Goal: Information Seeking & Learning: Learn about a topic

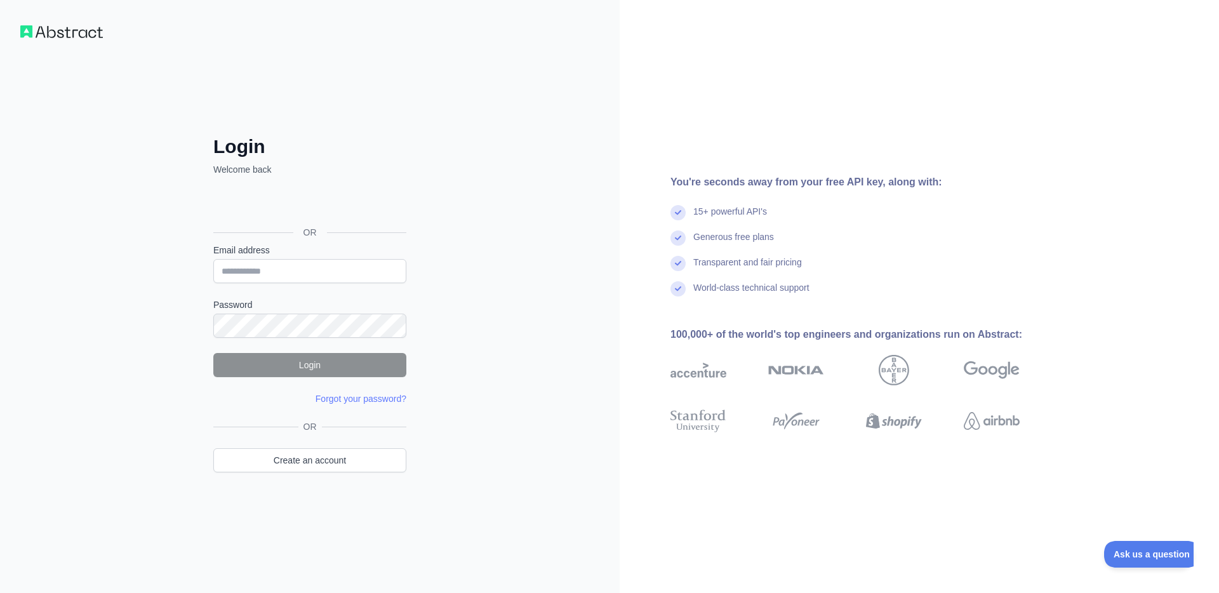
click at [309, 196] on div "Sign in with Google. Opens in new tab" at bounding box center [308, 204] width 190 height 28
click at [274, 463] on link "Create an account" at bounding box center [309, 460] width 193 height 24
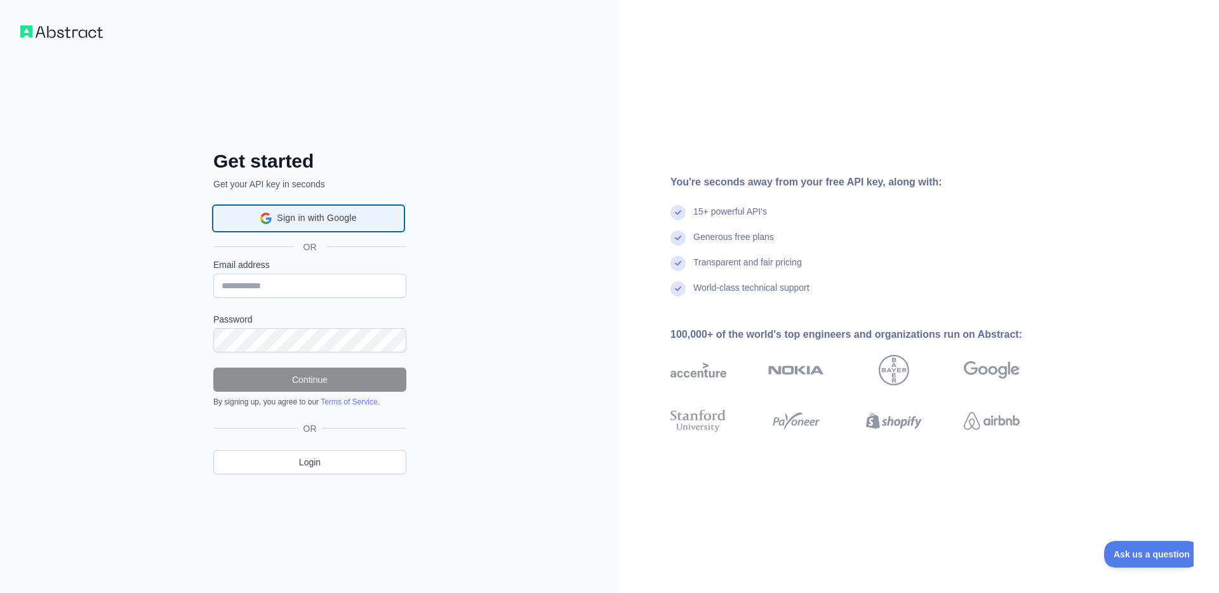
click at [303, 215] on span "Sign in with Google" at bounding box center [316, 217] width 79 height 13
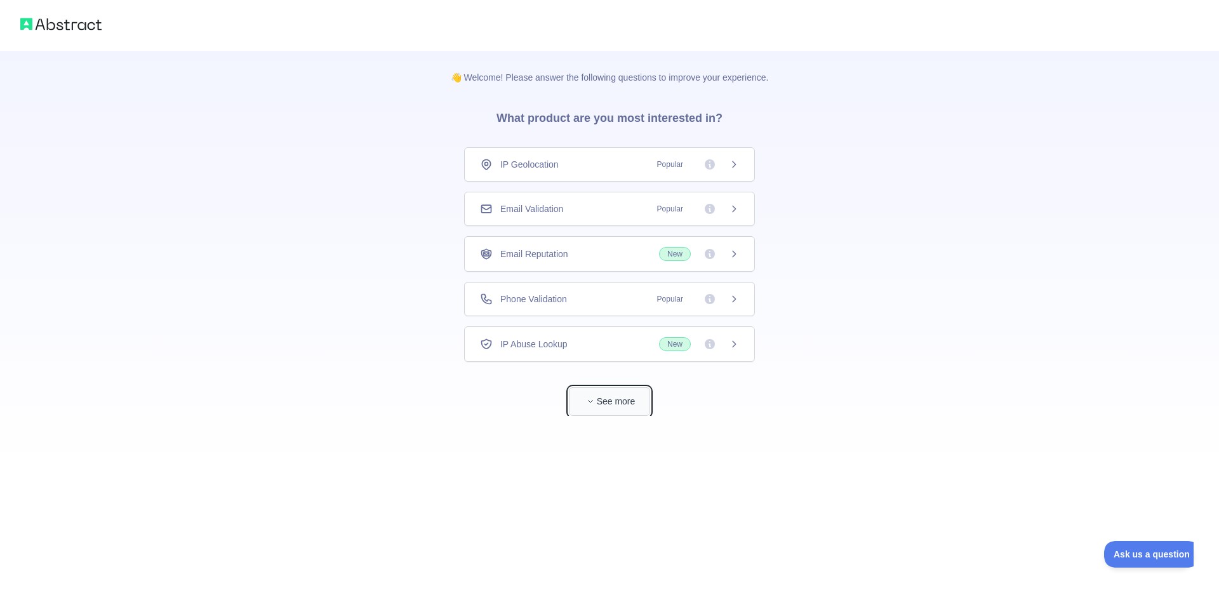
click at [610, 402] on button "See more" at bounding box center [609, 401] width 81 height 29
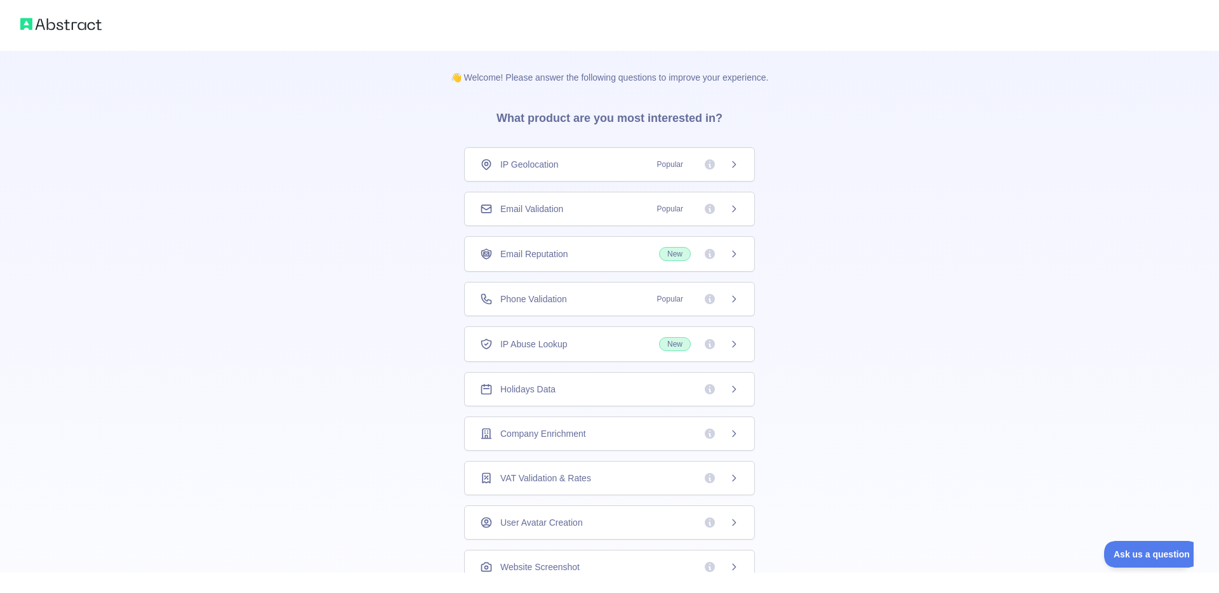
click at [736, 168] on icon at bounding box center [734, 164] width 10 height 10
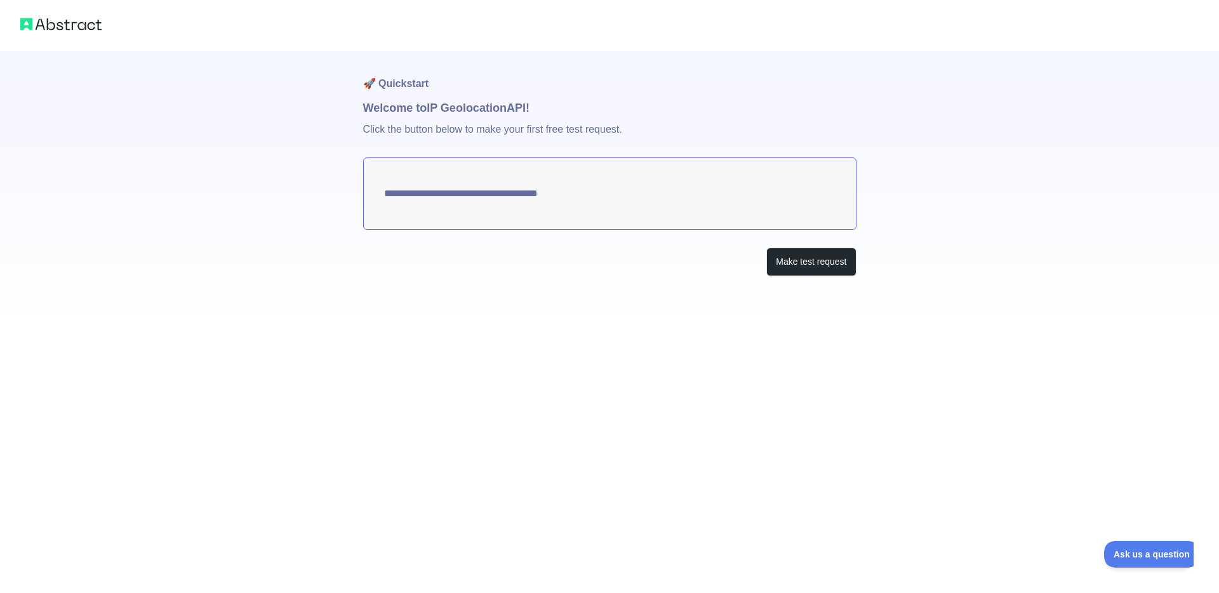
type textarea "**********"
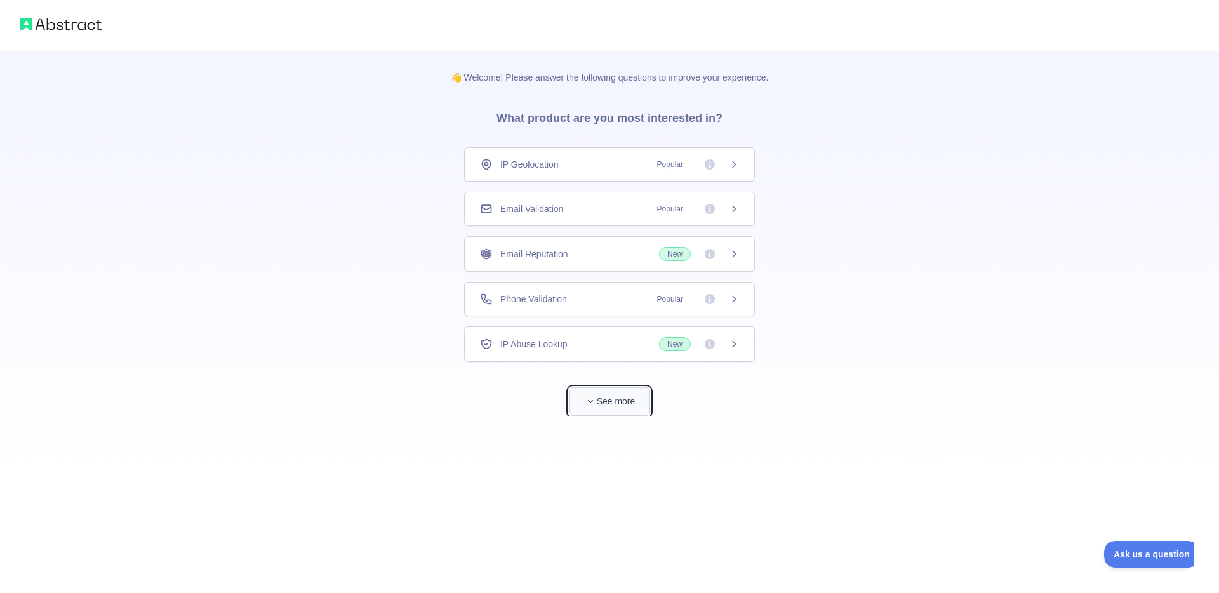
click at [600, 397] on button "See more" at bounding box center [609, 401] width 81 height 29
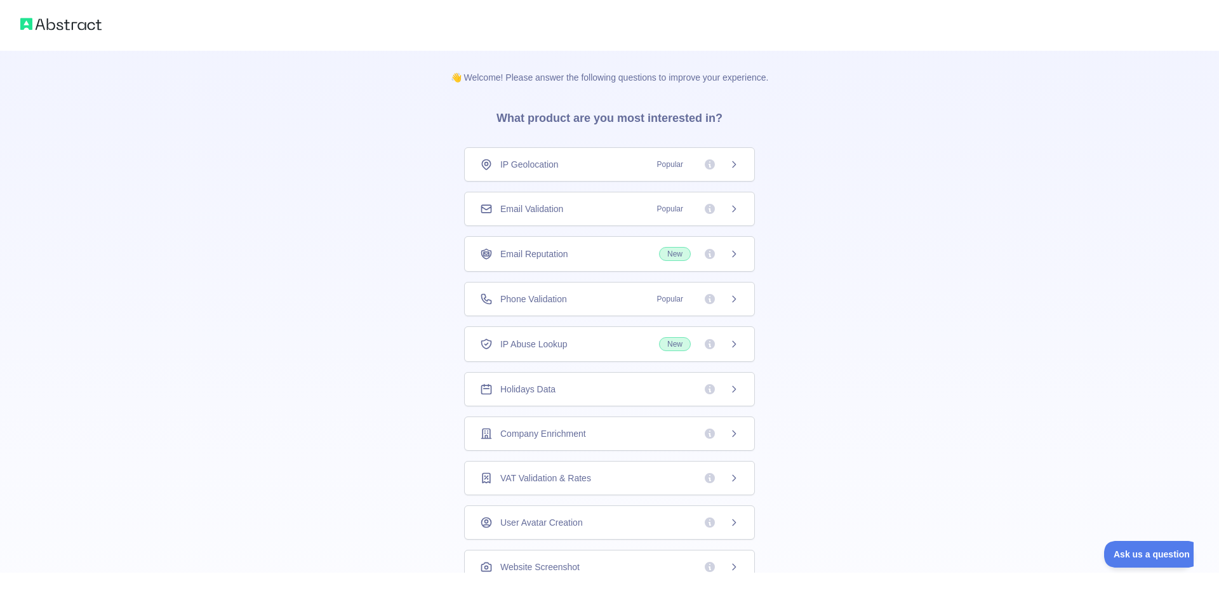
click at [731, 299] on icon at bounding box center [734, 299] width 10 height 10
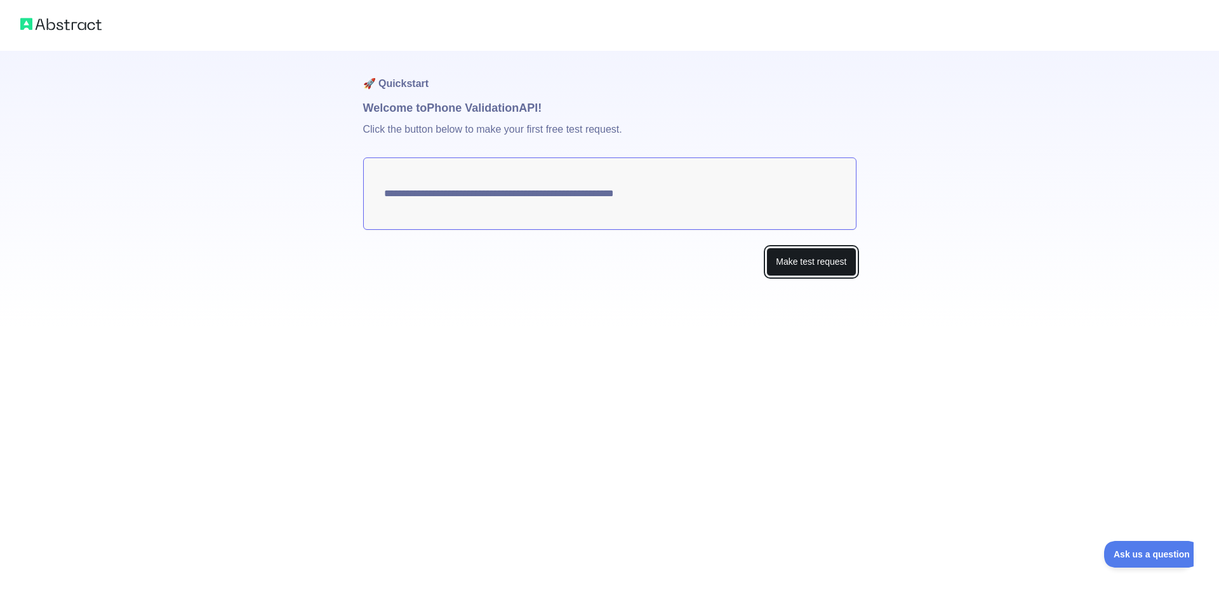
click at [778, 261] on button "Make test request" at bounding box center [811, 262] width 90 height 29
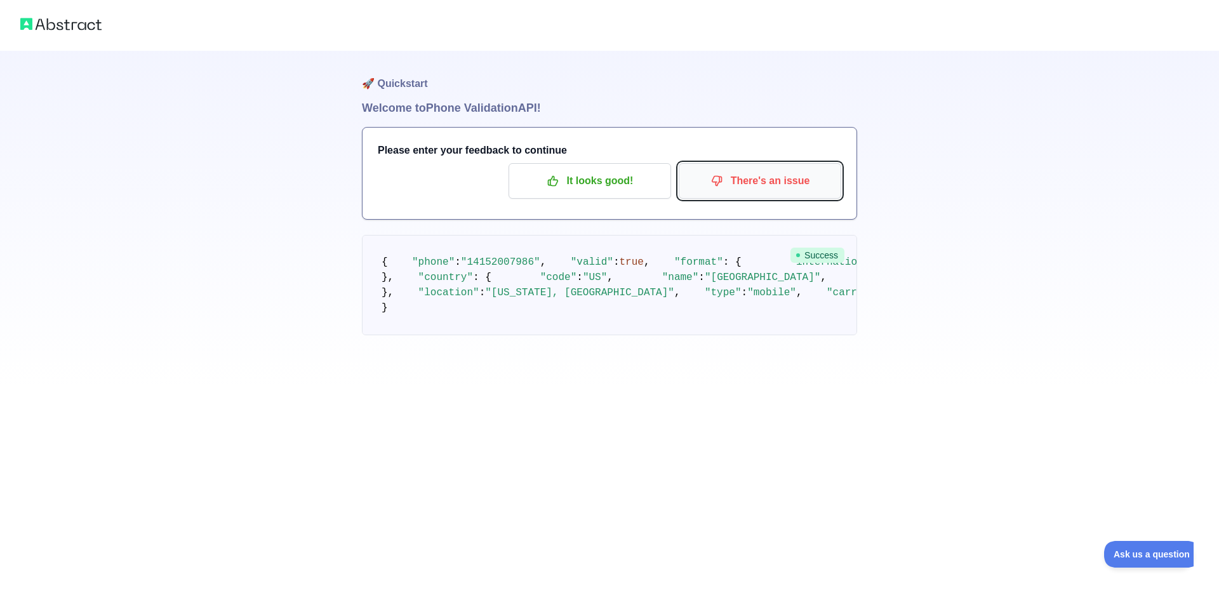
click at [715, 186] on icon "button" at bounding box center [716, 181] width 13 height 13
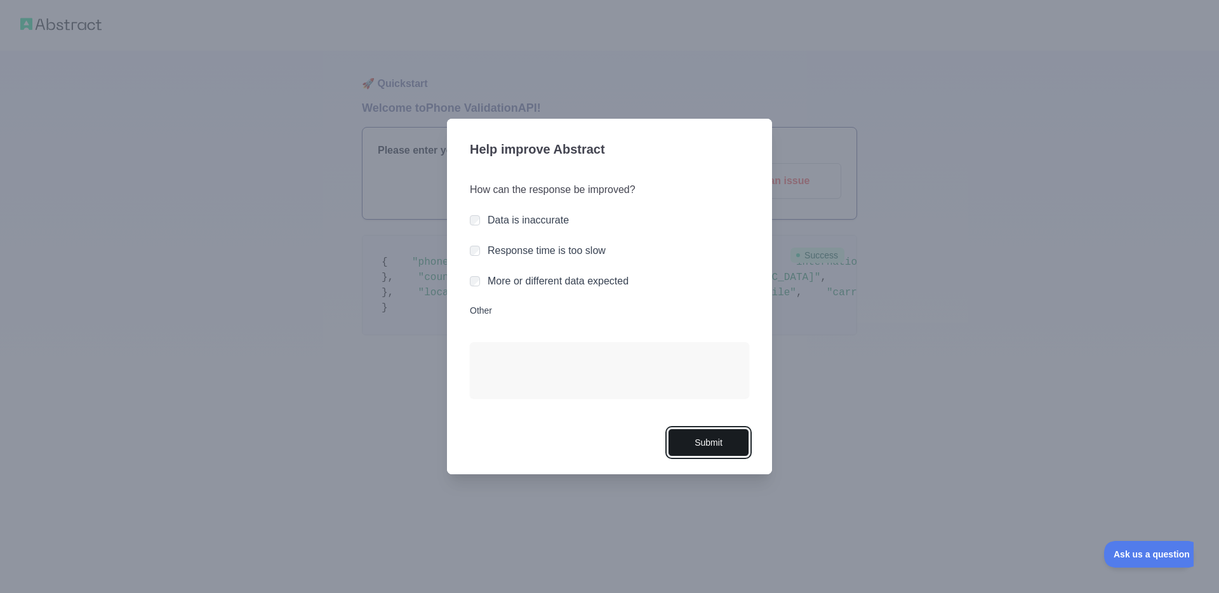
click at [694, 445] on button "Submit" at bounding box center [708, 442] width 81 height 29
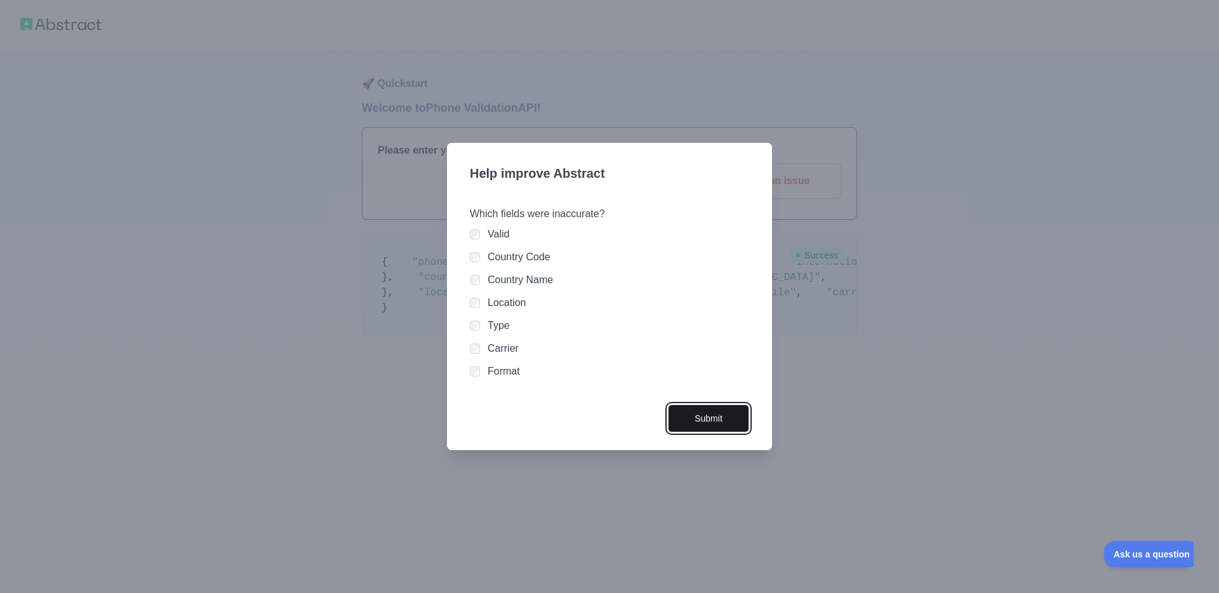
click at [686, 417] on button "Submit" at bounding box center [708, 418] width 81 height 29
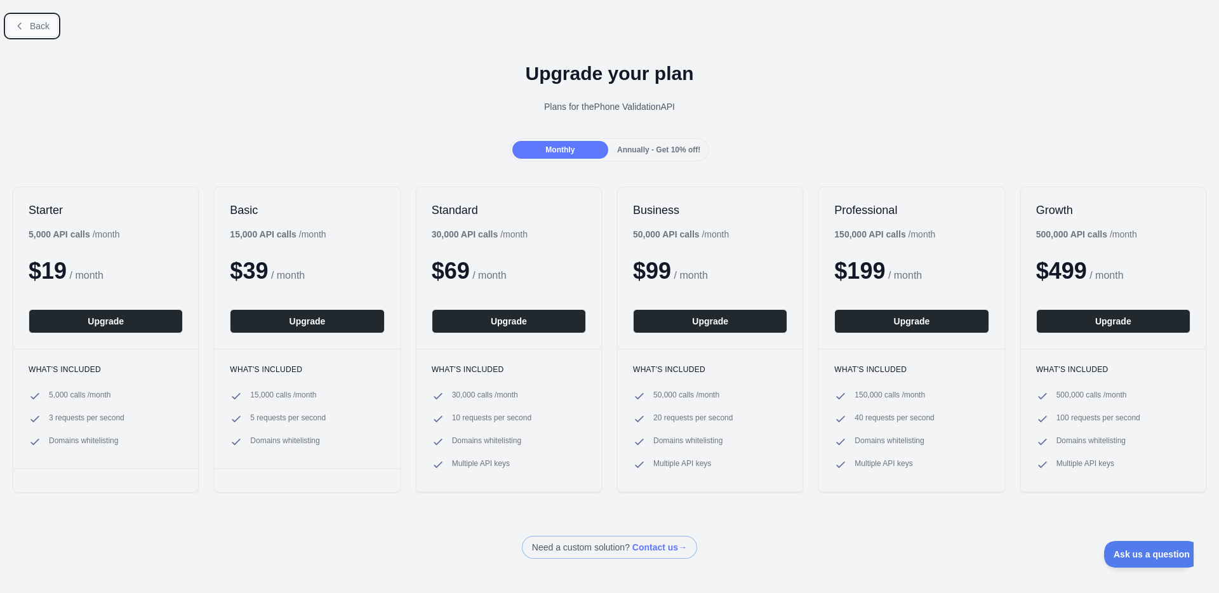
click at [32, 21] on span "Back" at bounding box center [40, 26] width 20 height 10
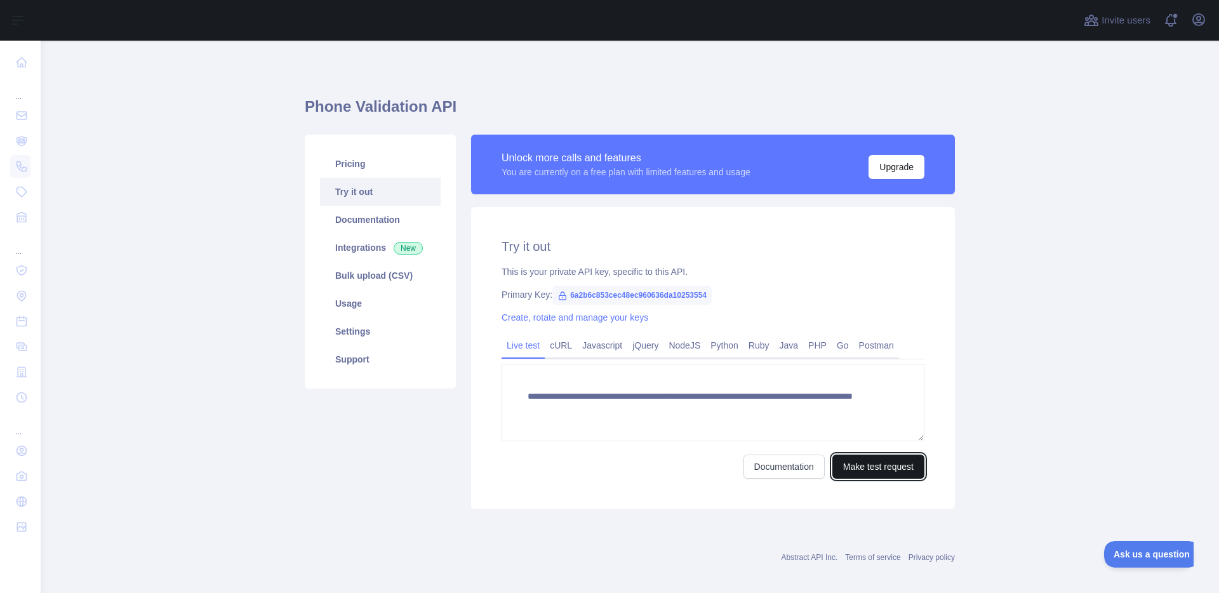
click at [844, 468] on button "Make test request" at bounding box center [878, 467] width 92 height 24
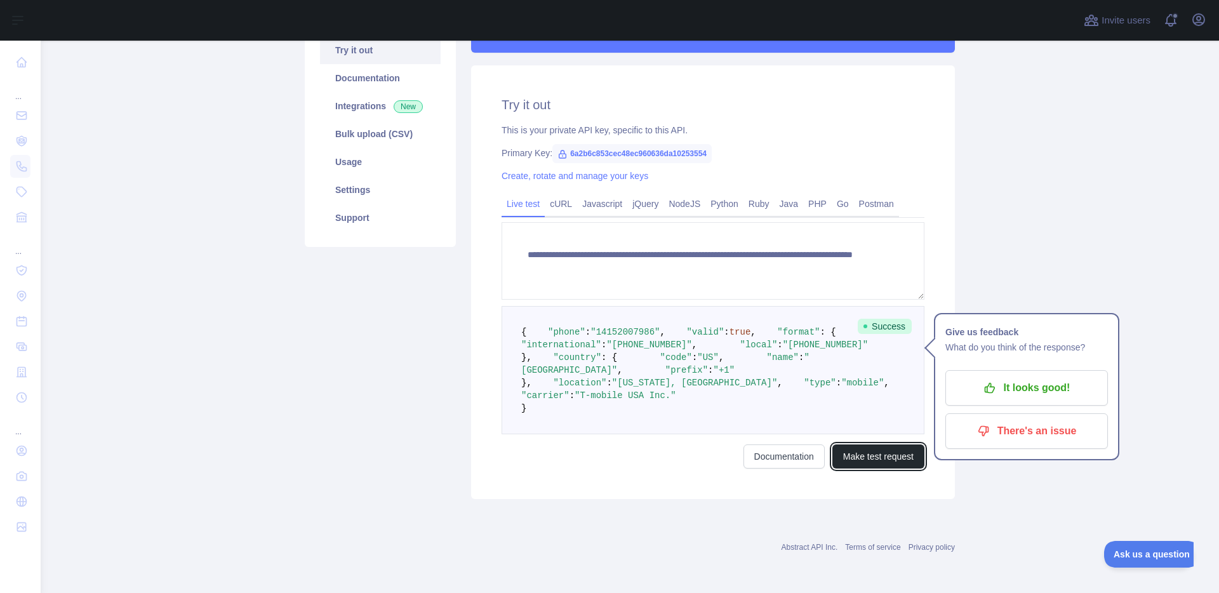
scroll to position [152, 0]
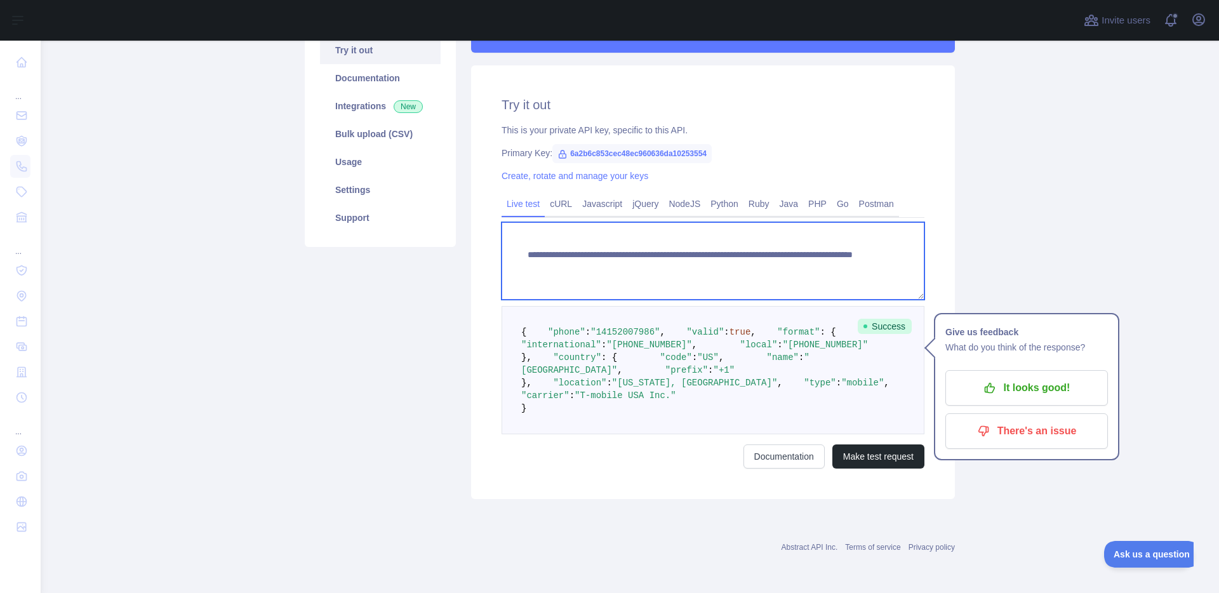
click at [813, 261] on textarea "**********" at bounding box center [713, 260] width 423 height 77
type textarea "**********"
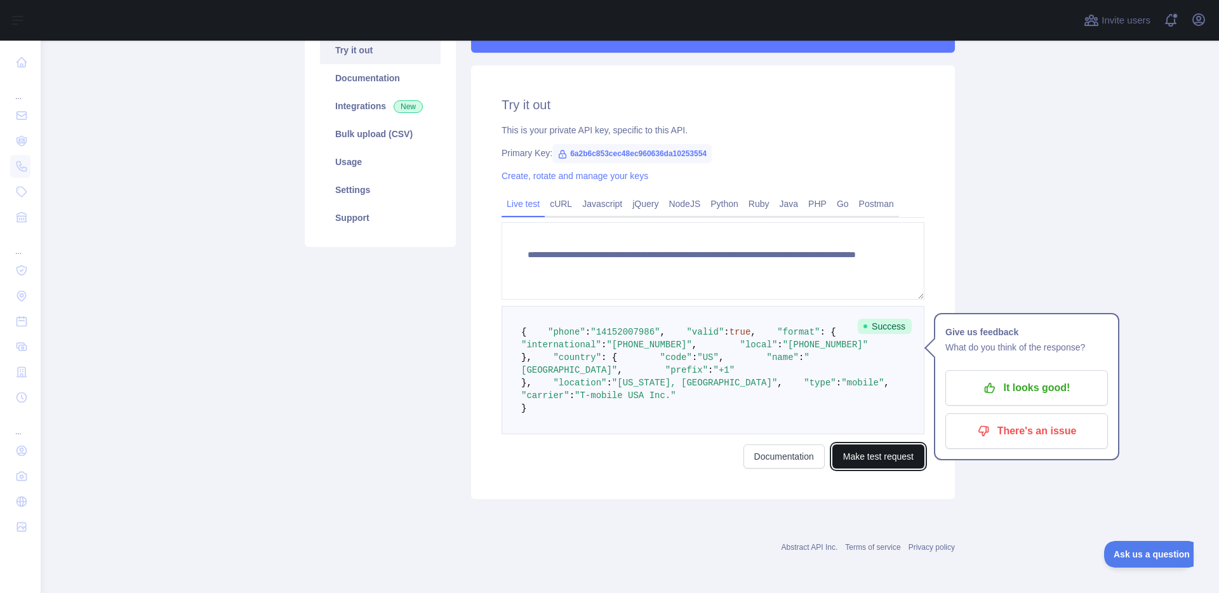
click at [863, 468] on button "Make test request" at bounding box center [878, 456] width 92 height 24
click at [780, 455] on link "Documentation" at bounding box center [783, 456] width 81 height 24
click at [557, 194] on link "cURL" at bounding box center [561, 204] width 32 height 20
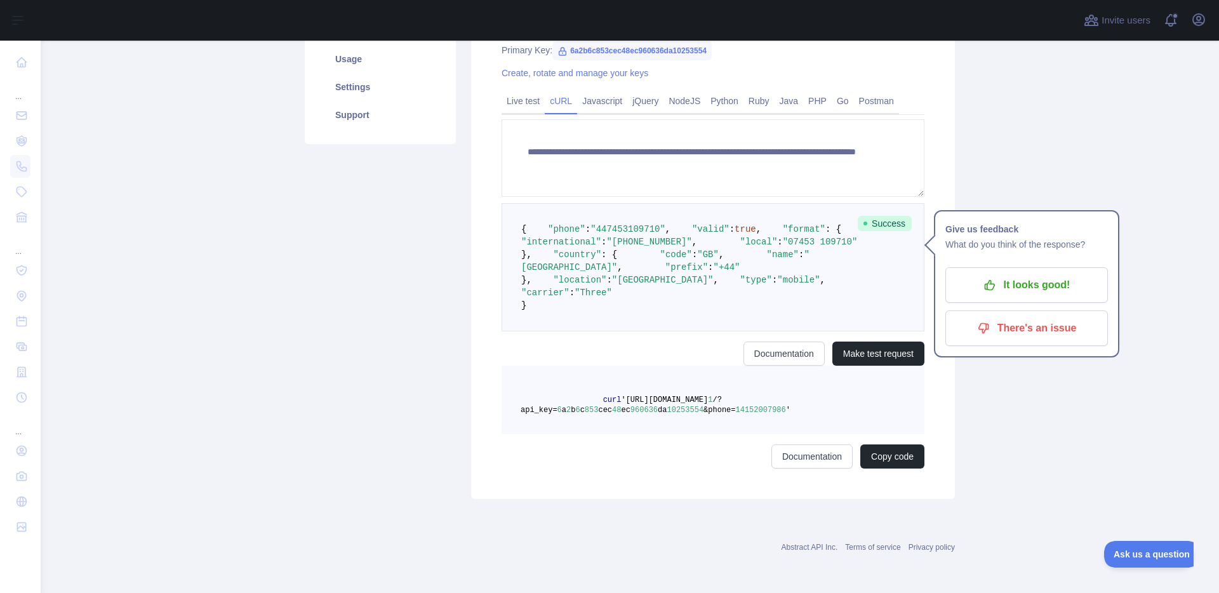
scroll to position [0, 0]
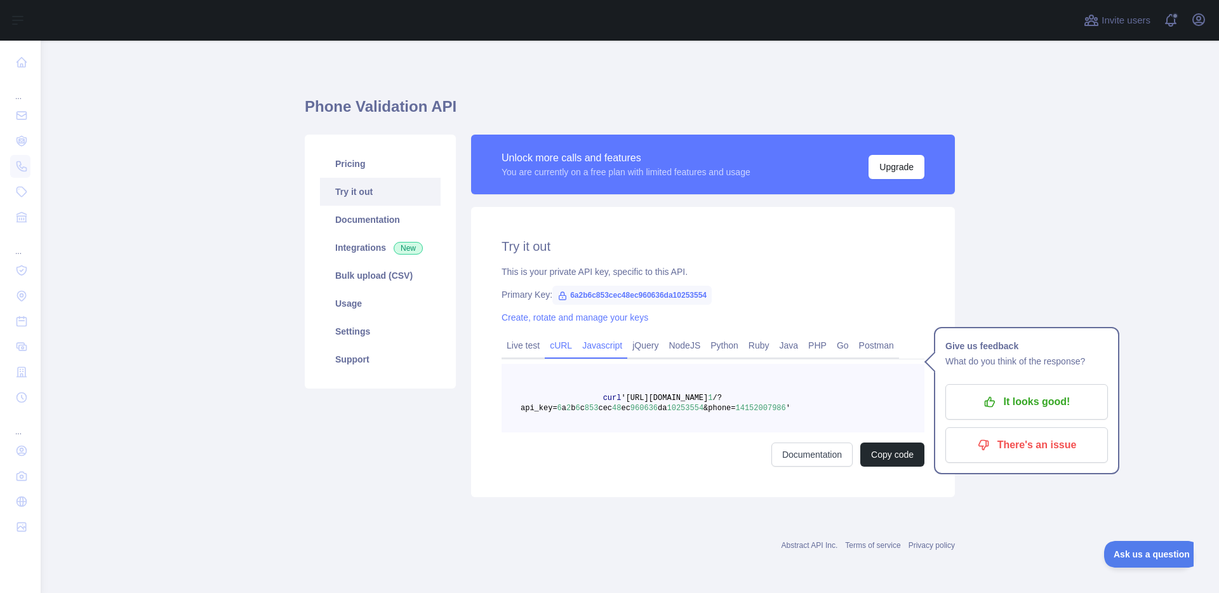
click at [585, 345] on link "Javascript" at bounding box center [602, 345] width 50 height 20
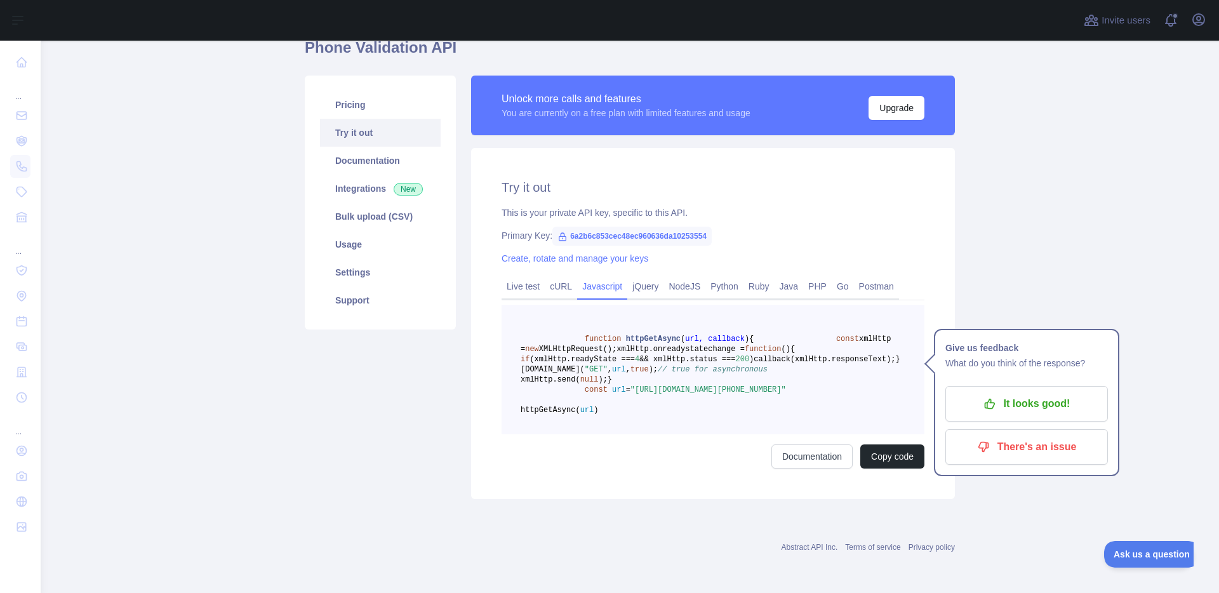
scroll to position [76, 0]
click at [642, 276] on link "jQuery" at bounding box center [645, 286] width 36 height 20
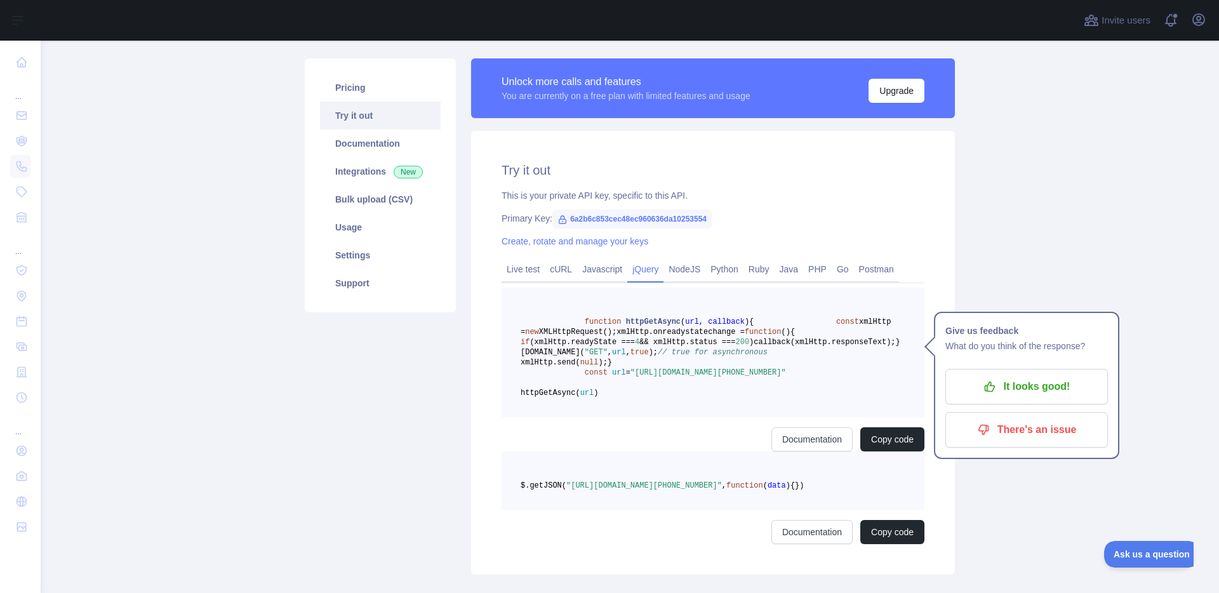
scroll to position [8, 0]
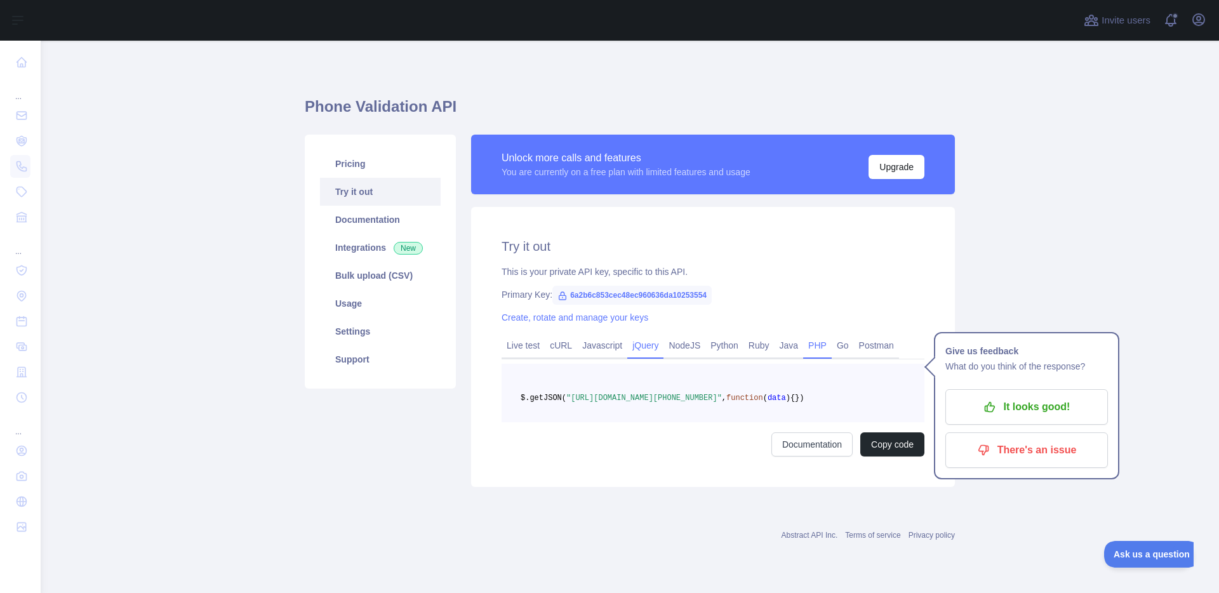
click at [804, 336] on link "PHP" at bounding box center [817, 345] width 29 height 20
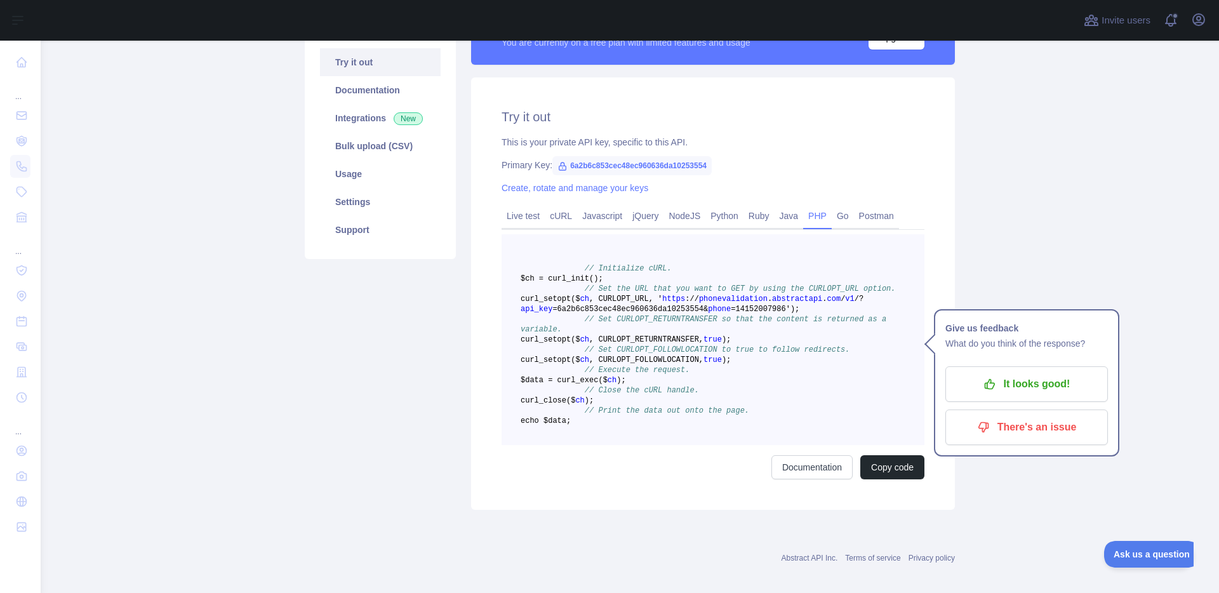
scroll to position [161, 0]
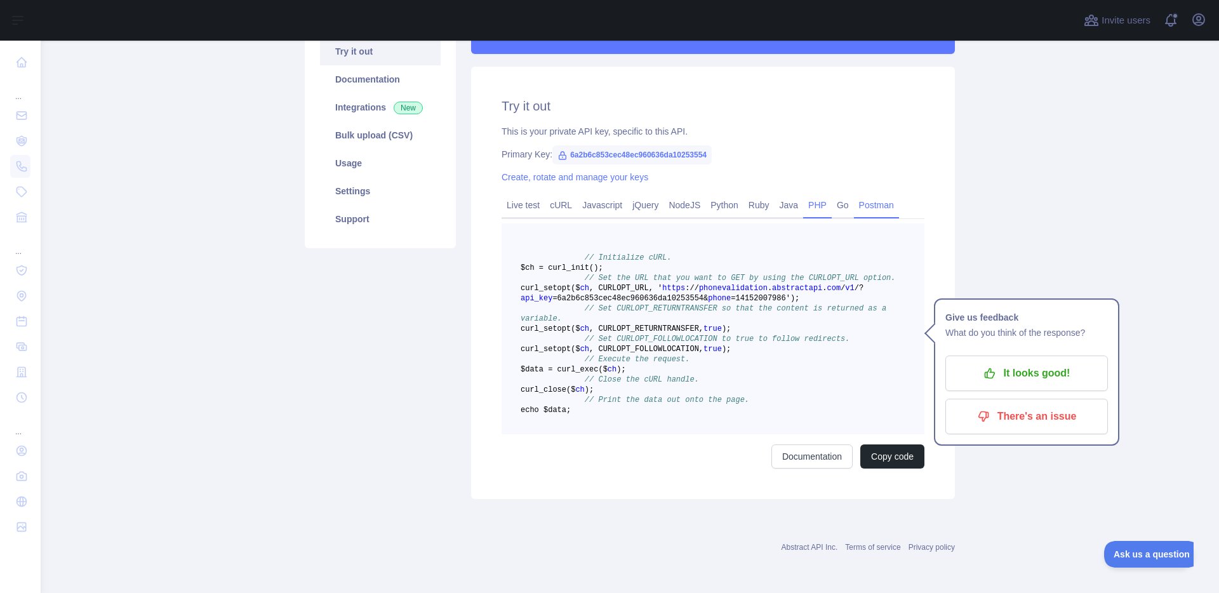
click at [860, 195] on link "Postman" at bounding box center [876, 205] width 45 height 20
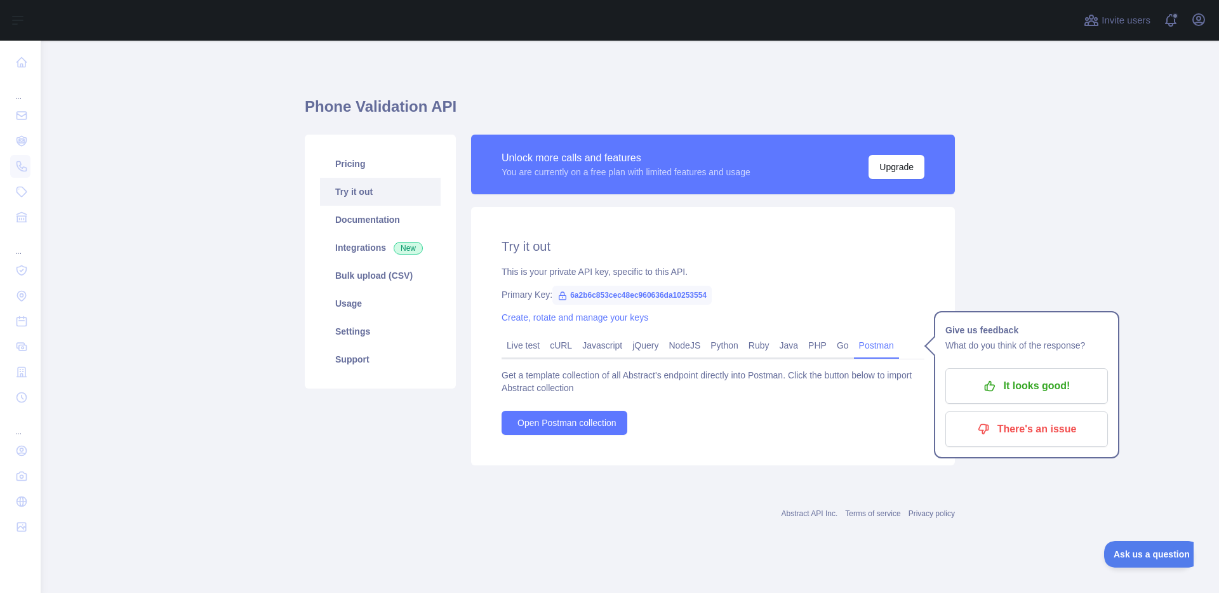
scroll to position [0, 0]
click at [524, 350] on link "Live test" at bounding box center [523, 345] width 43 height 20
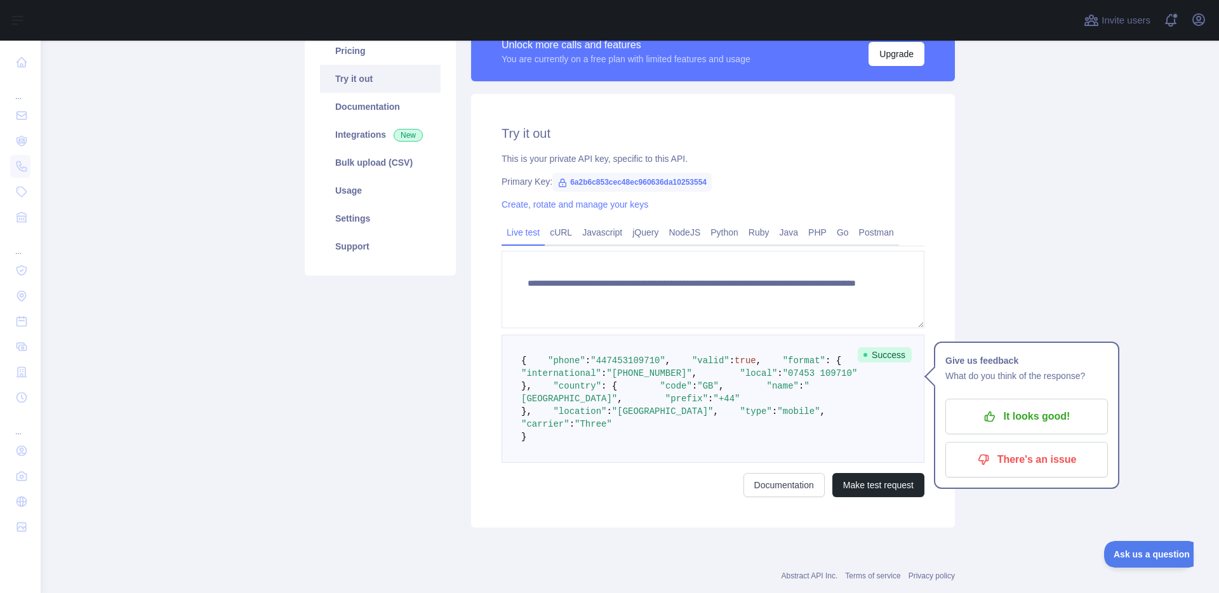
scroll to position [76, 0]
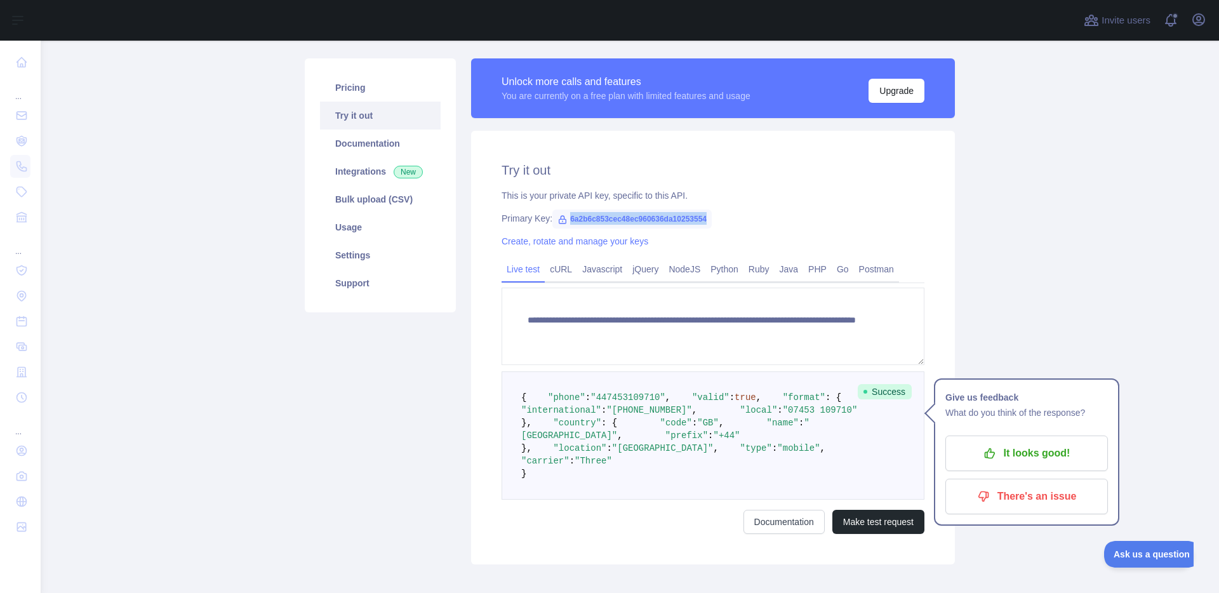
drag, startPoint x: 568, startPoint y: 217, endPoint x: 715, endPoint y: 219, distance: 147.3
click at [715, 219] on div "Primary Key: 6a2b6c853cec48ec960636da10253554" at bounding box center [713, 218] width 423 height 13
copy span "6a2b6c853cec48ec960636da10253554"
click at [553, 266] on link "cURL" at bounding box center [561, 269] width 32 height 20
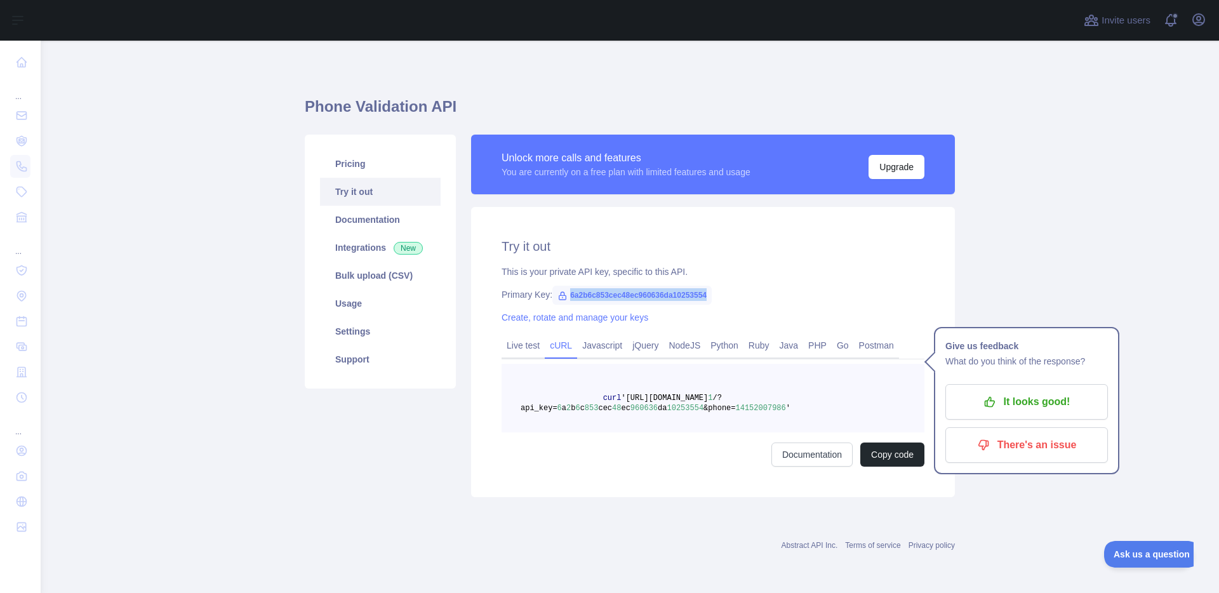
scroll to position [0, 0]
